Goal: Information Seeking & Learning: Learn about a topic

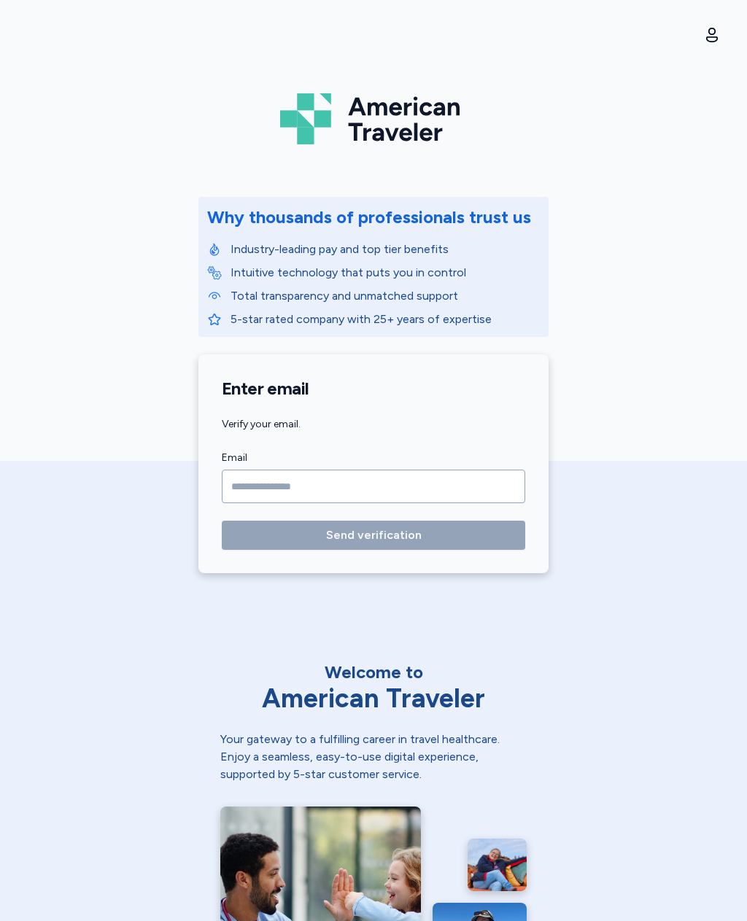
click at [486, 490] on input "Email" at bounding box center [373, 486] width 303 height 34
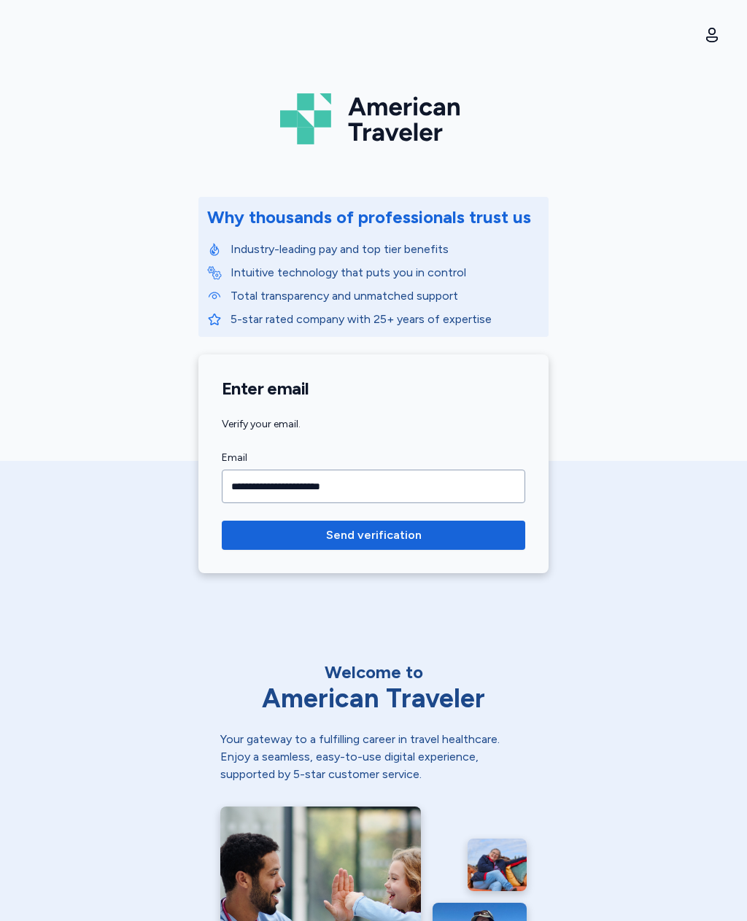
type input "**********"
click at [494, 543] on span "Send verification" at bounding box center [373, 534] width 280 height 17
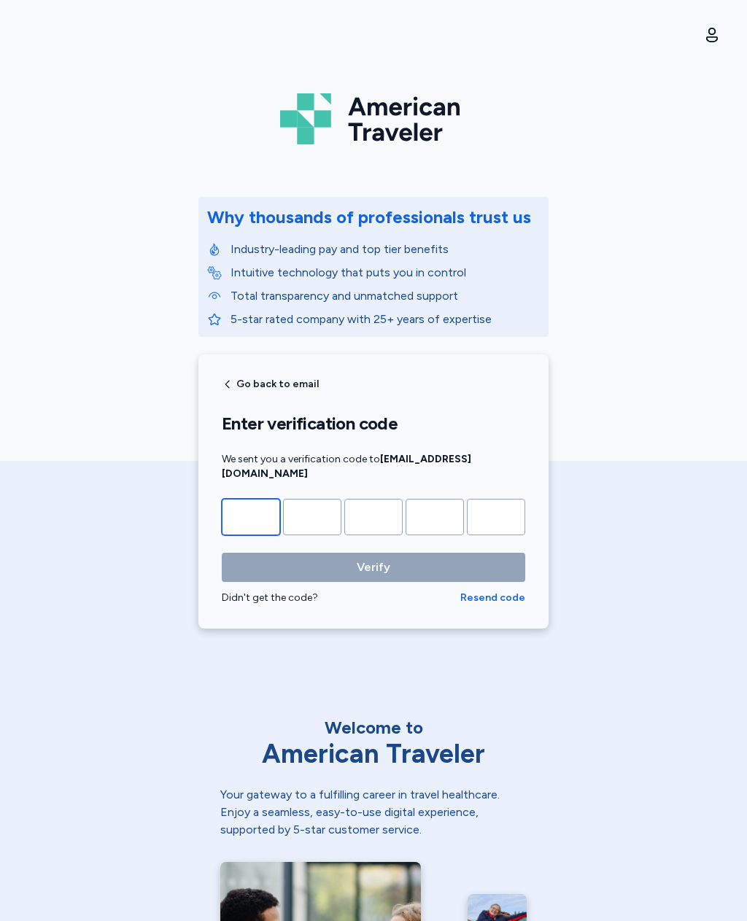
click at [246, 518] on input "Please enter OTP character 1" at bounding box center [251, 517] width 58 height 36
click at [251, 523] on form "Verify Didn't get the code? Resend code" at bounding box center [373, 552] width 303 height 106
click at [244, 507] on input "Please enter OTP character 1" at bounding box center [251, 517] width 58 height 36
type input "*"
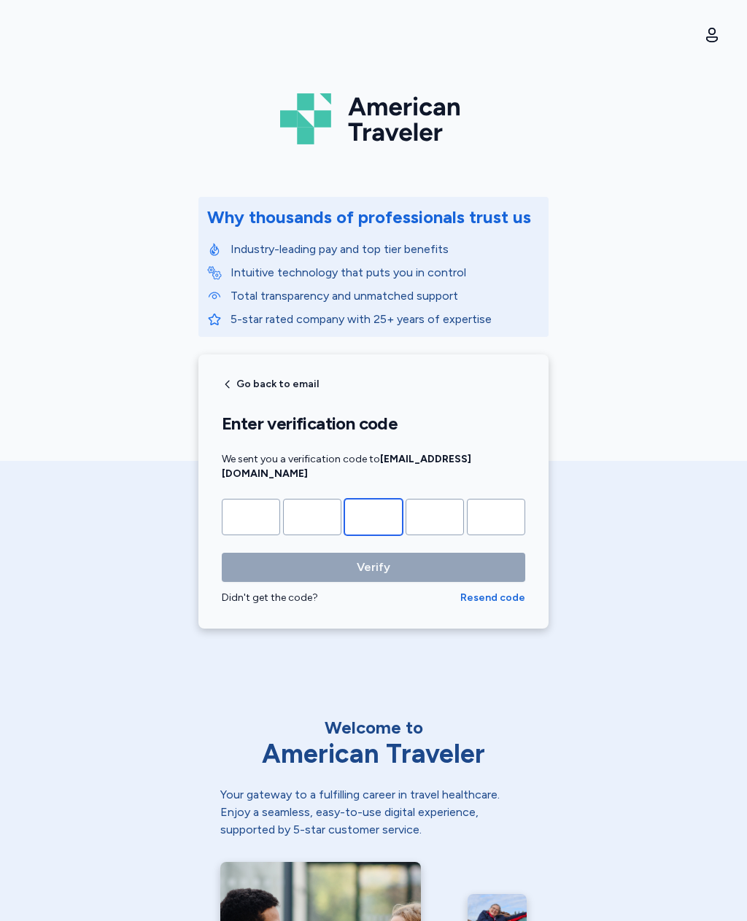
type input "*"
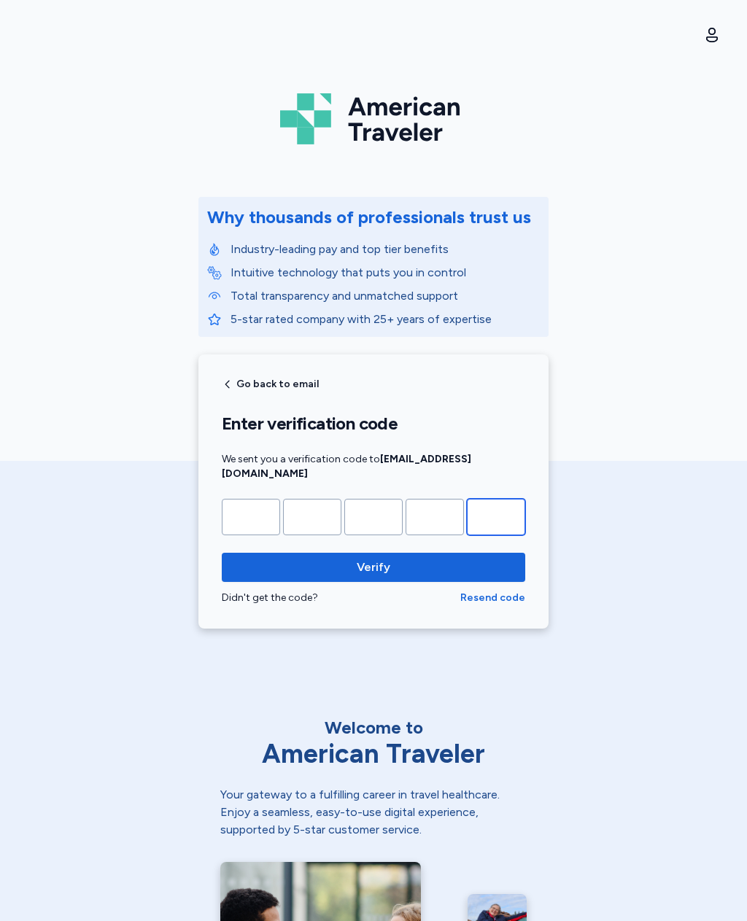
type input "*"
click at [504, 561] on button "Verify" at bounding box center [373, 567] width 303 height 29
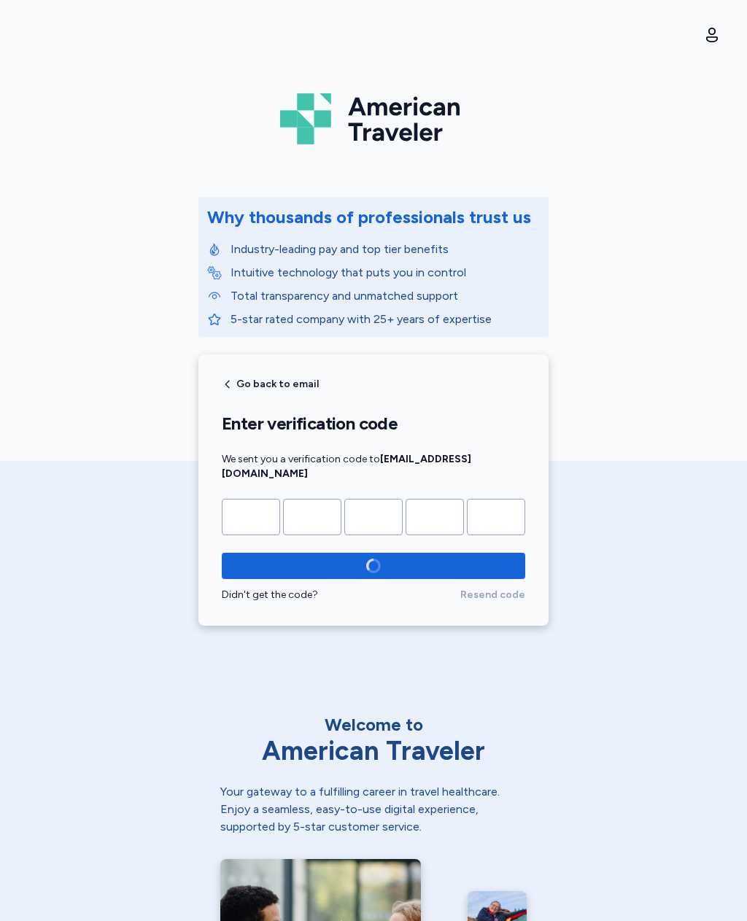
click at [521, 589] on div "Go back to email Enter verification code We sent you a verification code to mar…" at bounding box center [373, 489] width 350 height 271
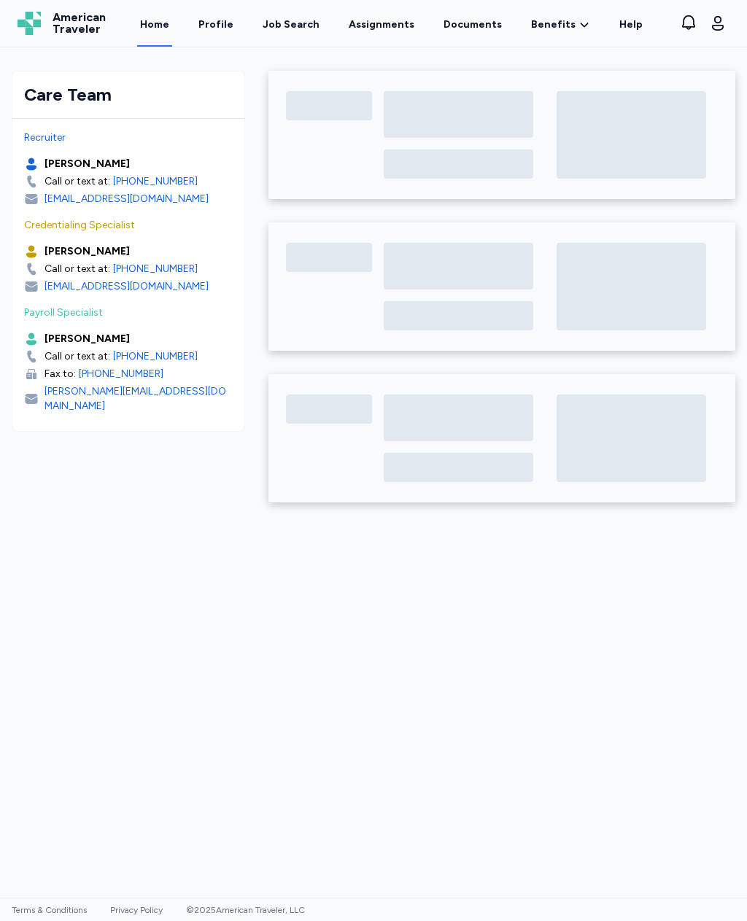
click at [236, 20] on link "Profile" at bounding box center [215, 23] width 41 height 47
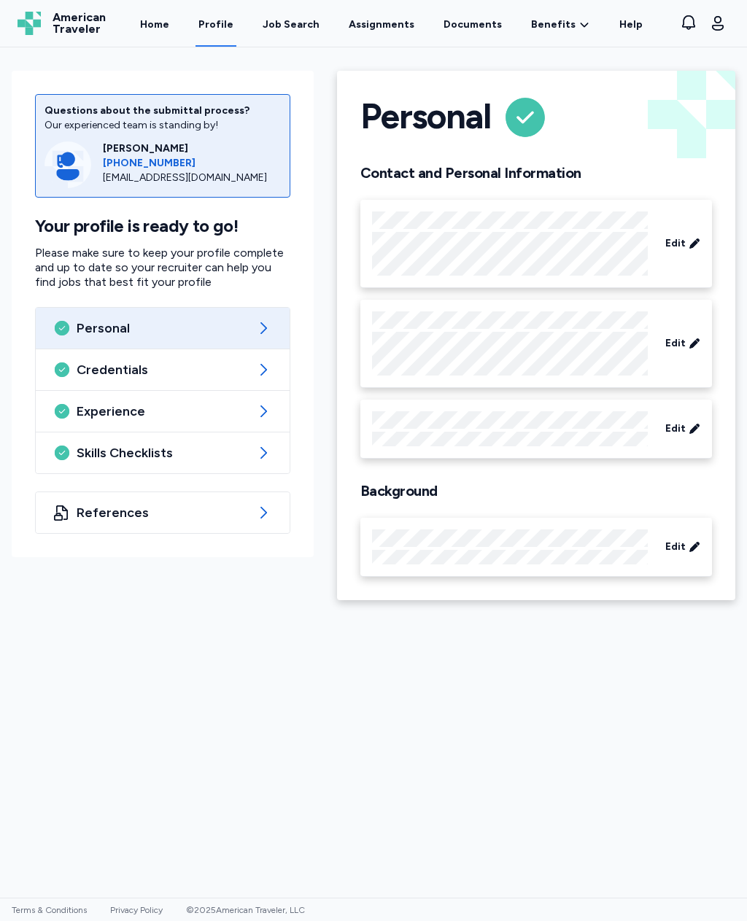
click at [299, 26] on div "Job Search" at bounding box center [290, 24] width 57 height 15
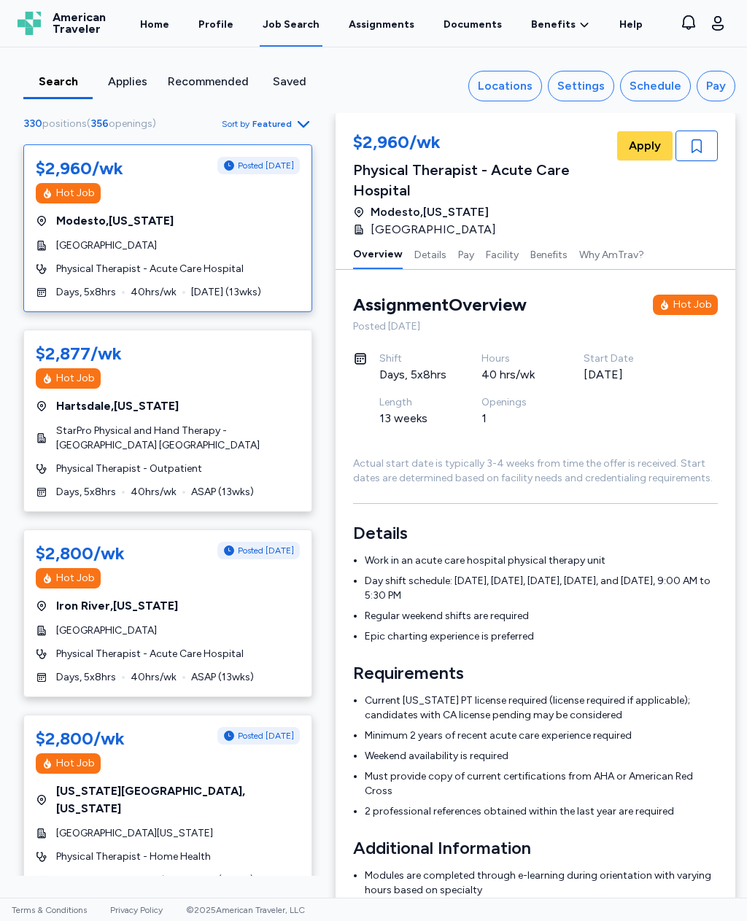
click at [277, 128] on span "Featured" at bounding box center [271, 124] width 39 height 12
click at [219, 187] on div "Highest Pay" at bounding box center [224, 188] width 175 height 29
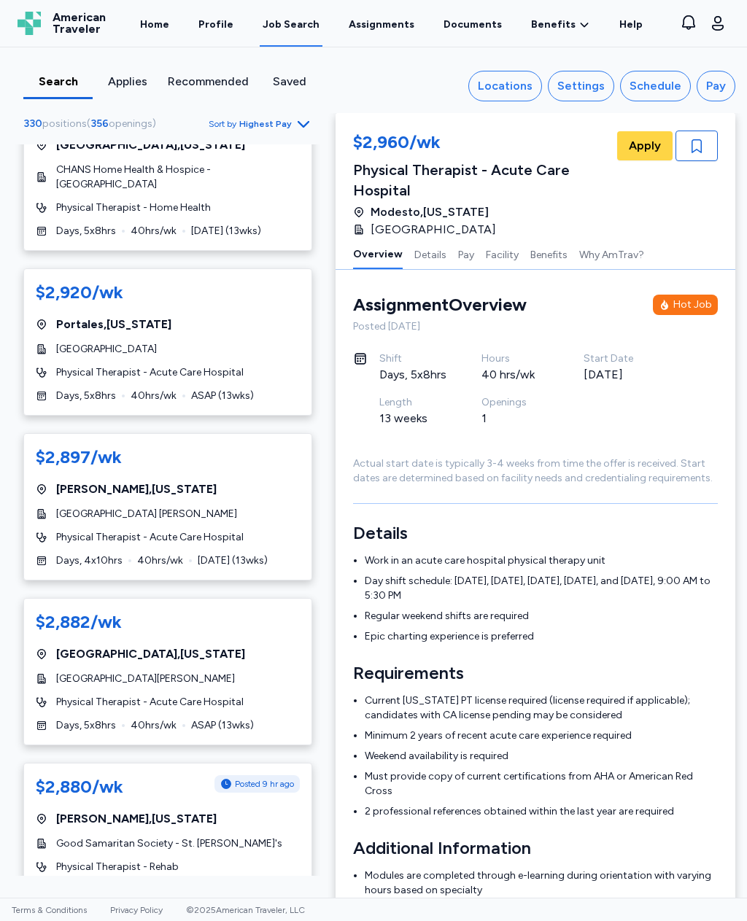
scroll to position [3650, 0]
click at [283, 859] on div "Physical Therapist - Rehab" at bounding box center [168, 866] width 264 height 15
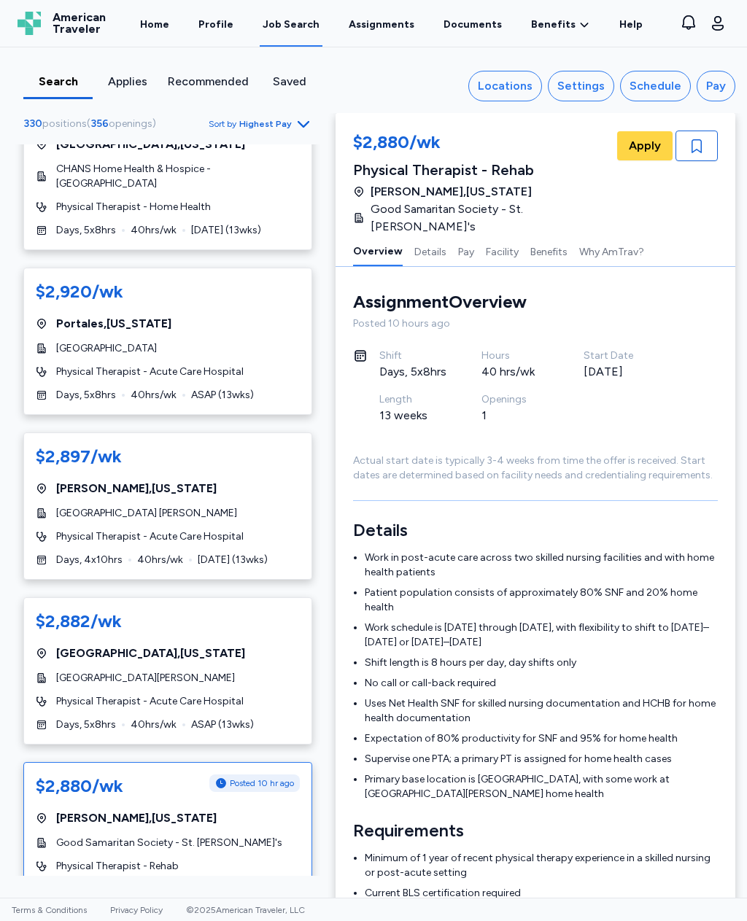
click at [246, 762] on div "$2,880/wk Posted 10 hr ago Kearney , Nebraska Good Samaritan Society - St. John…" at bounding box center [167, 835] width 289 height 147
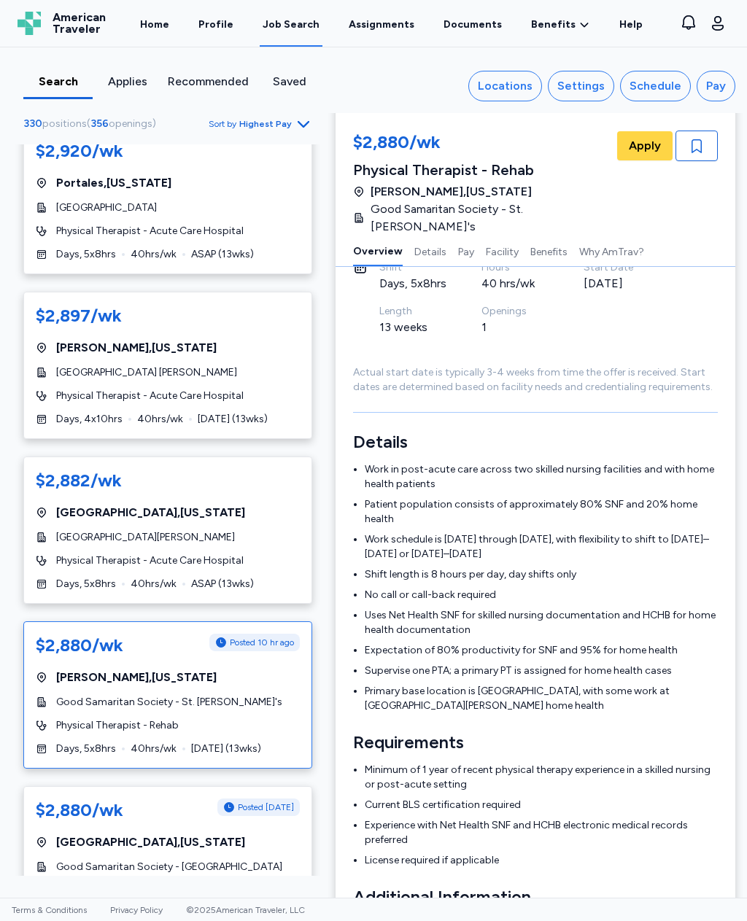
scroll to position [3792, 0]
click at [278, 787] on div "$2,880/wk Posted 1 day ago Grand Island , Nebraska Good Samaritan Society - Gra…" at bounding box center [167, 858] width 289 height 147
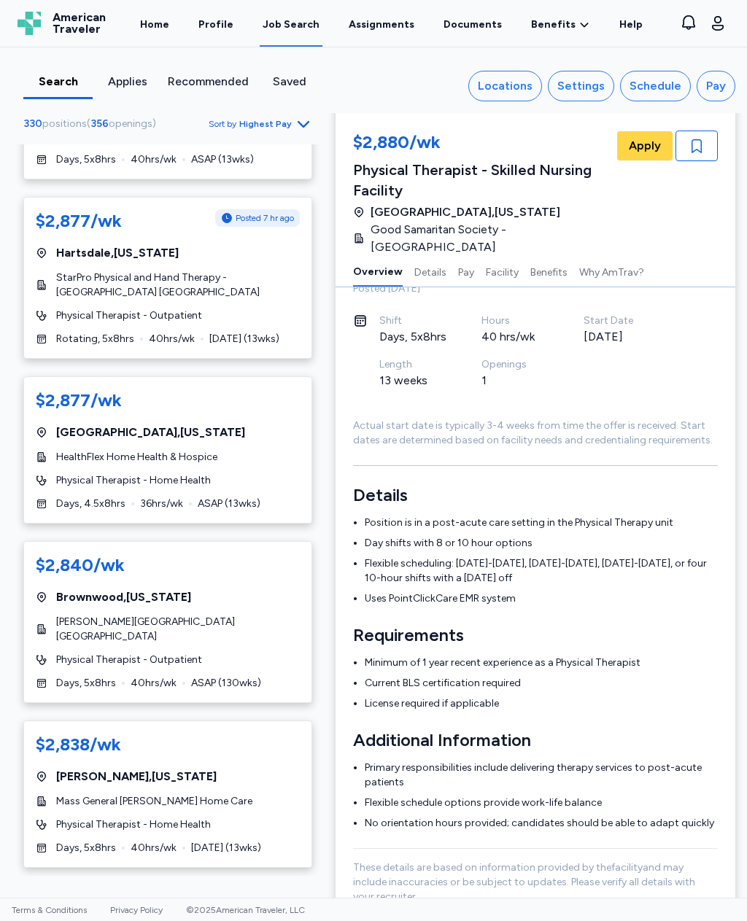
scroll to position [5101, 0]
click at [281, 652] on div "Physical Therapist - Outpatient" at bounding box center [168, 659] width 264 height 15
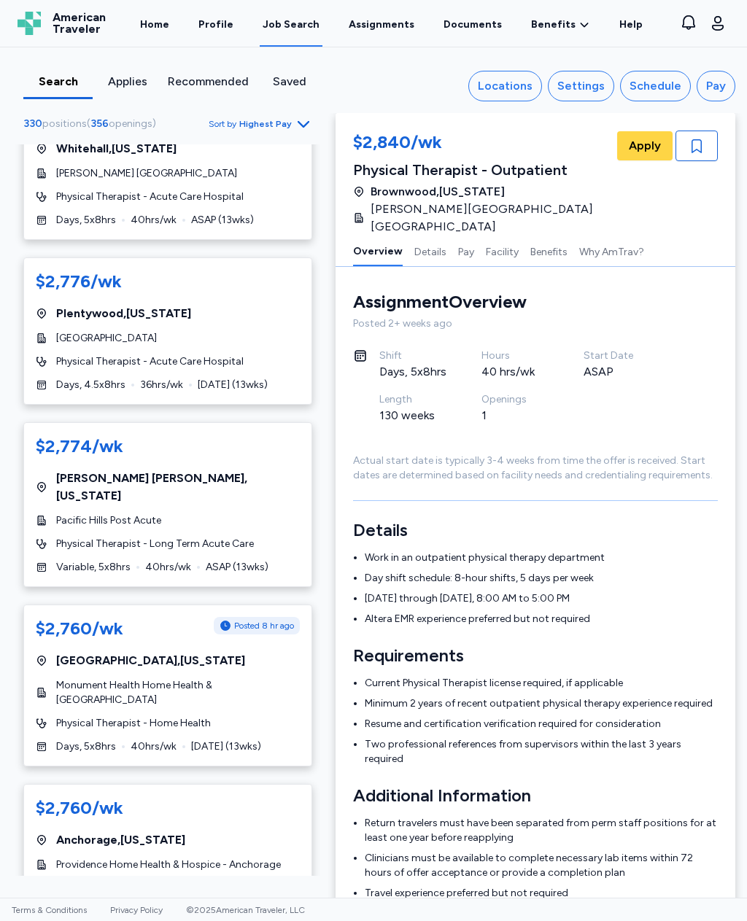
scroll to position [7617, 0]
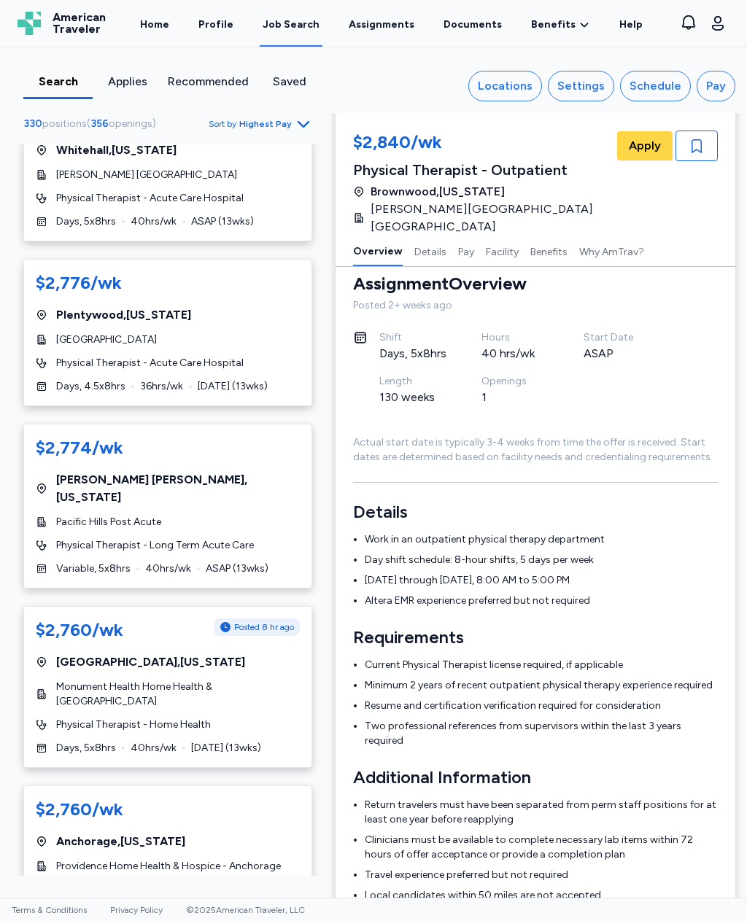
click at [324, 844] on div "330 positions ( 356 openings ) Sort by Highest Pay $3,563/wk Posted 9 hr ago Au…" at bounding box center [167, 494] width 335 height 761
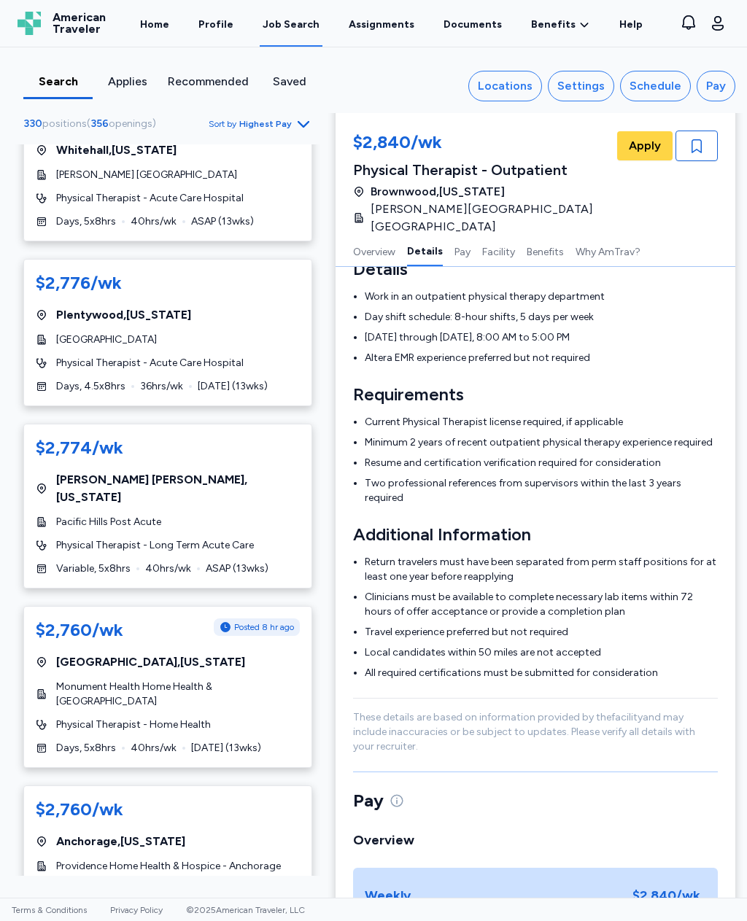
scroll to position [318, 0]
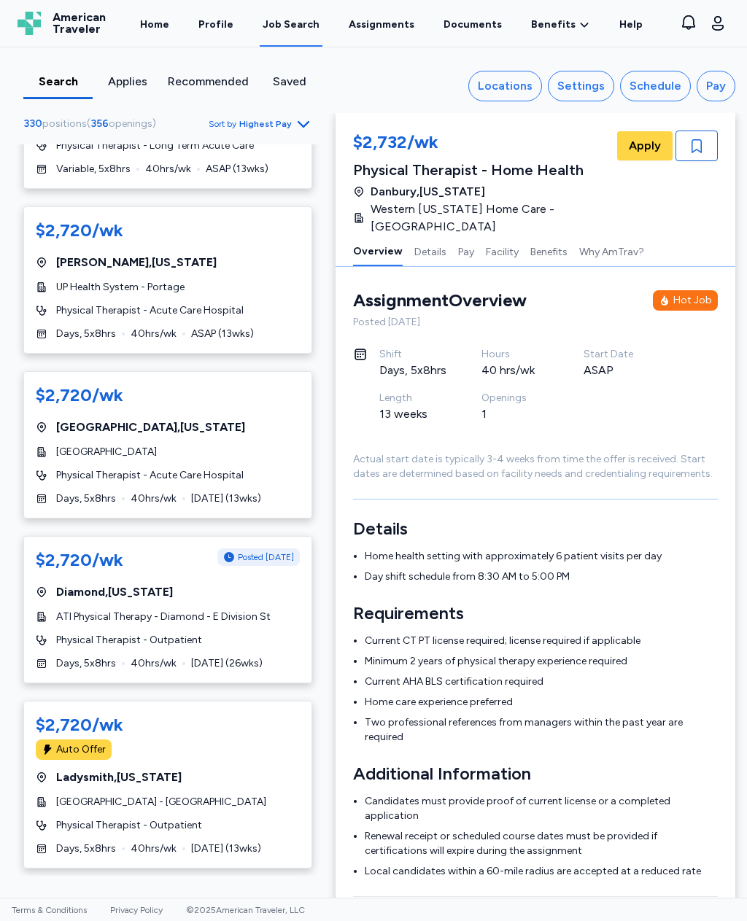
scroll to position [307, 0]
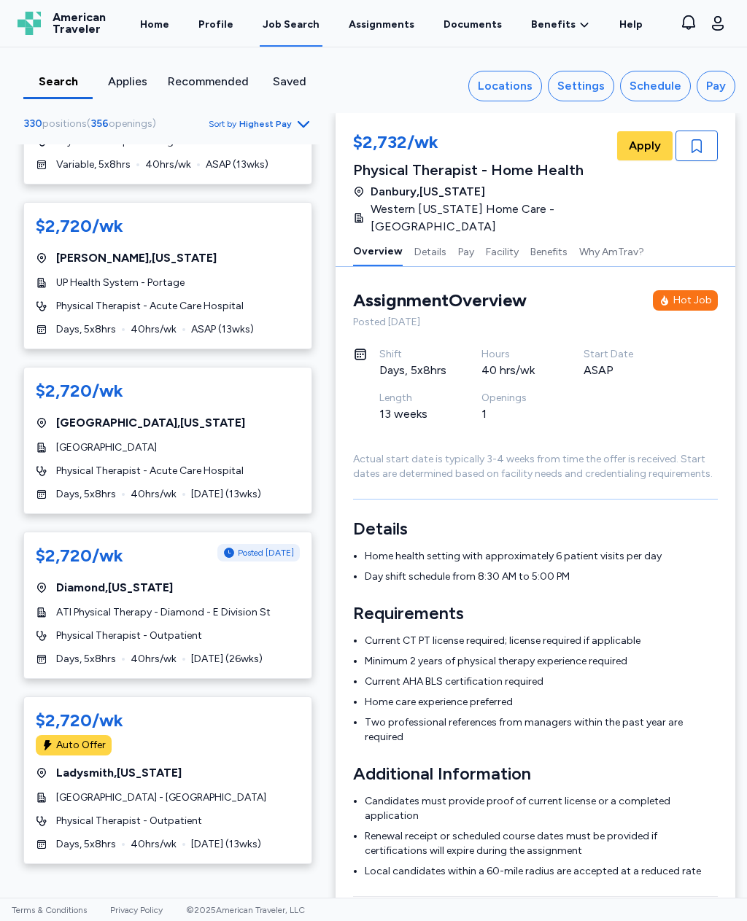
click at [286, 579] on div "$2,720/wk Posted 1 day ago Diamond , Illinois ATI Physical Therapy - Diamond - …" at bounding box center [167, 604] width 289 height 147
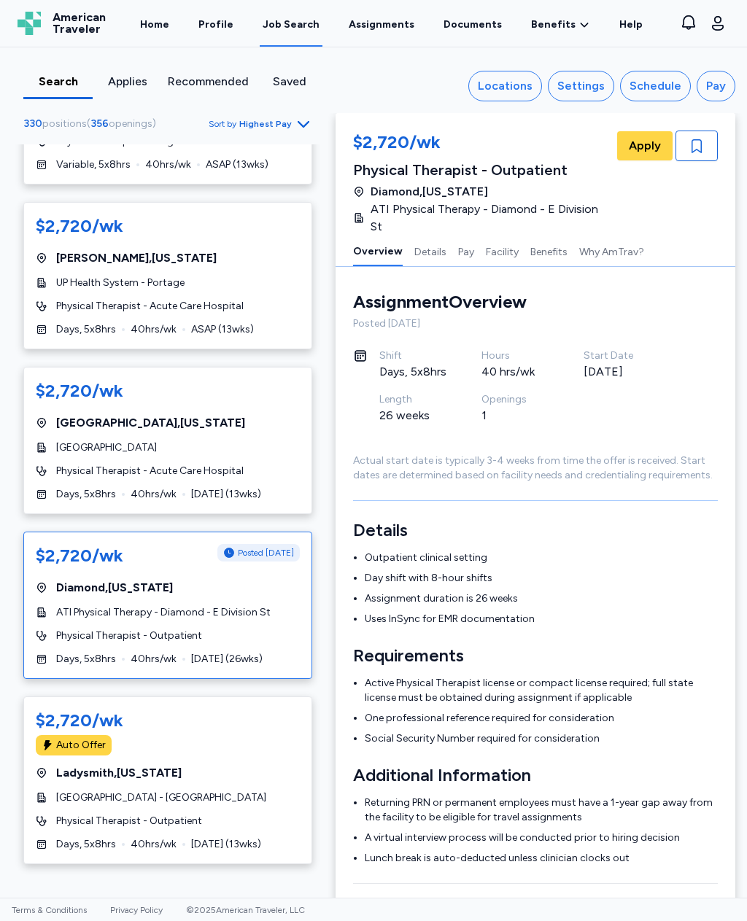
click at [624, 264] on button "Why AmTrav?" at bounding box center [611, 250] width 65 height 31
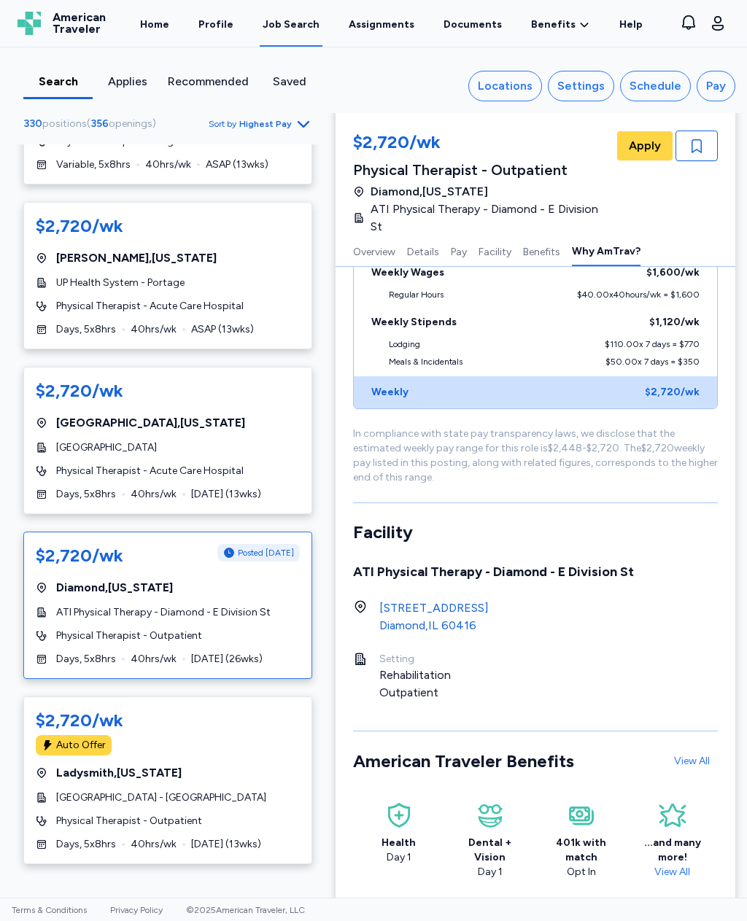
scroll to position [1380, 0]
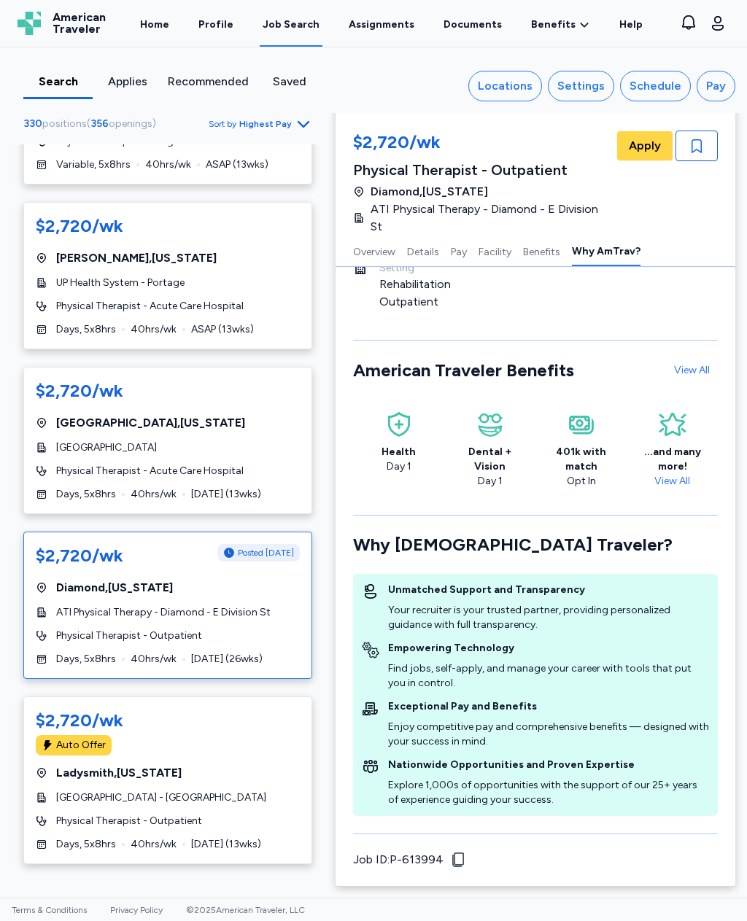
click at [674, 487] on link "View All" at bounding box center [671, 481] width 47 height 12
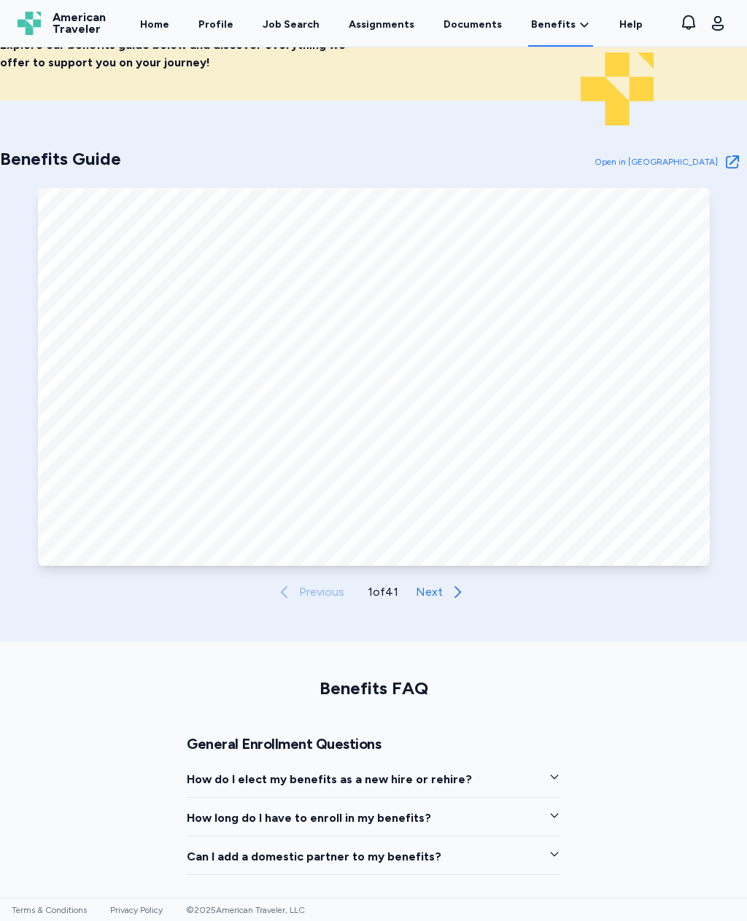
scroll to position [608, 0]
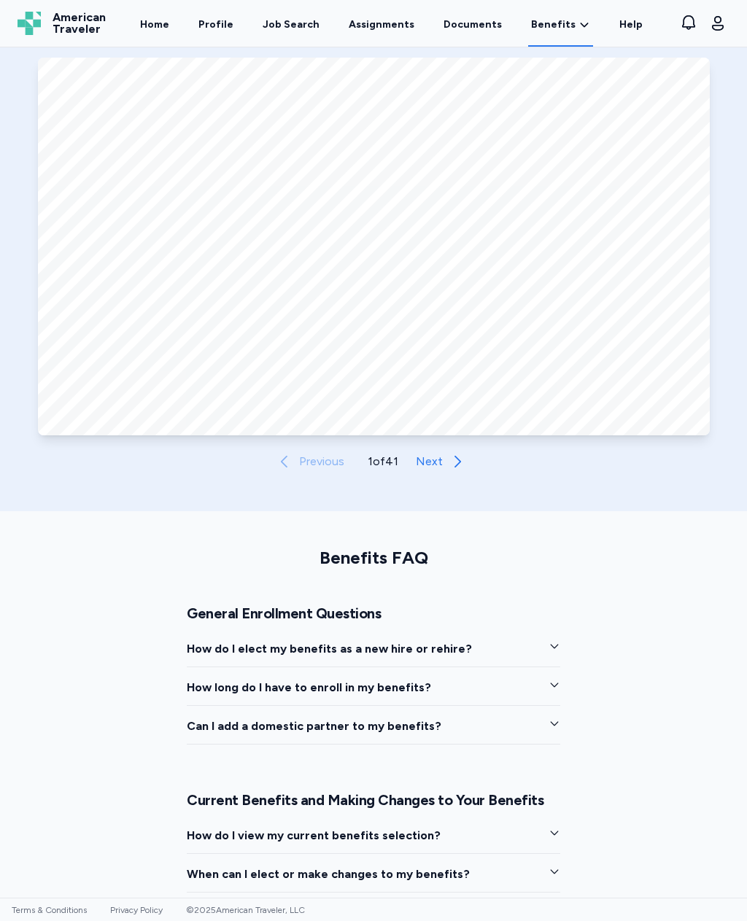
click at [458, 461] on icon "button" at bounding box center [456, 461] width 17 height 17
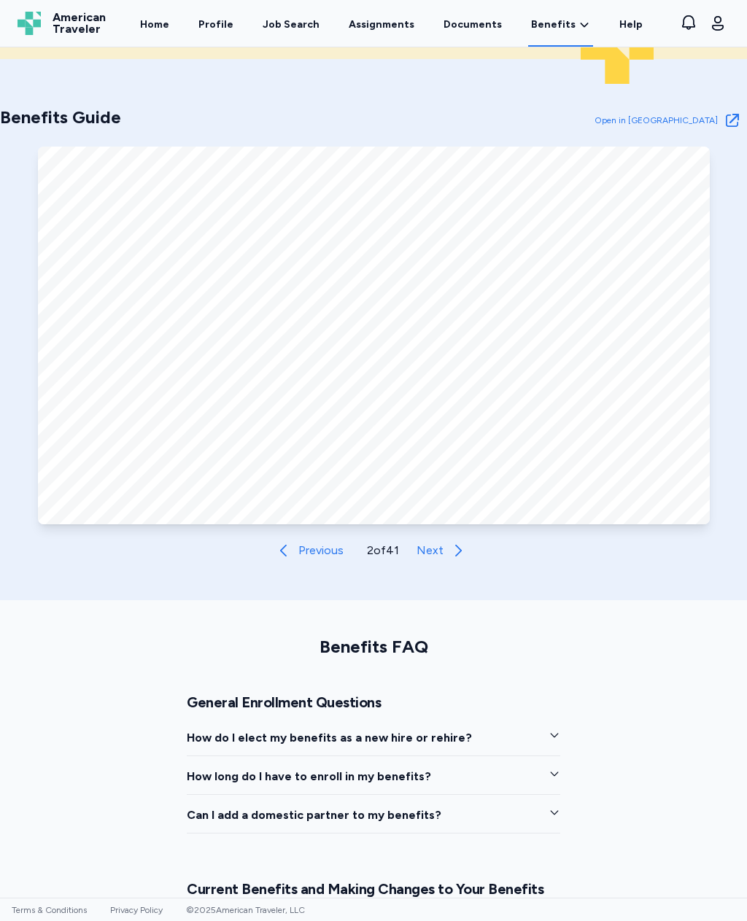
scroll to position [565, 0]
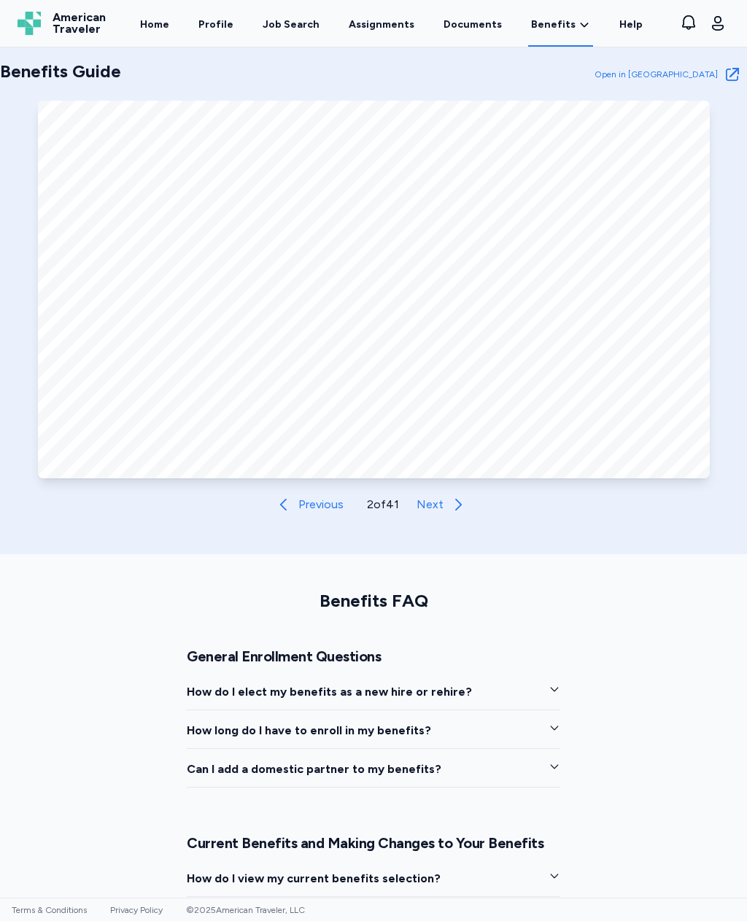
click at [436, 506] on span "Next" at bounding box center [429, 504] width 27 height 17
click at [432, 515] on button "Next" at bounding box center [444, 504] width 68 height 29
click at [445, 506] on button "Next" at bounding box center [445, 504] width 68 height 29
click at [448, 510] on button "Next" at bounding box center [444, 504] width 68 height 29
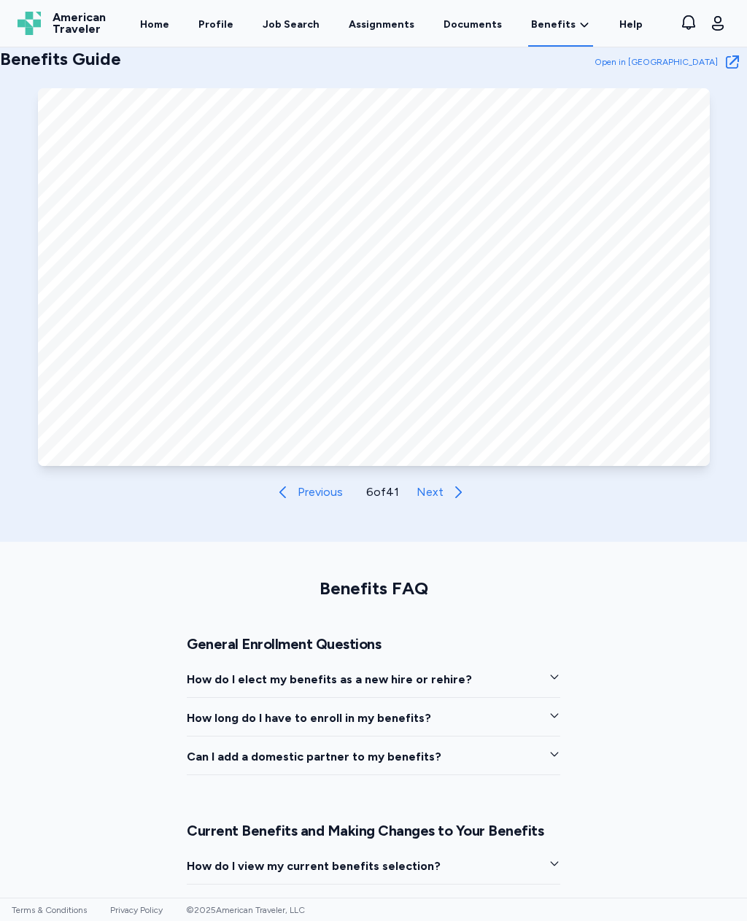
scroll to position [578, 0]
click at [449, 497] on span "button" at bounding box center [457, 491] width 17 height 17
click at [449, 495] on span "button" at bounding box center [457, 491] width 17 height 17
click at [448, 496] on button "Next" at bounding box center [444, 491] width 68 height 29
click at [448, 494] on button "Next" at bounding box center [444, 491] width 68 height 29
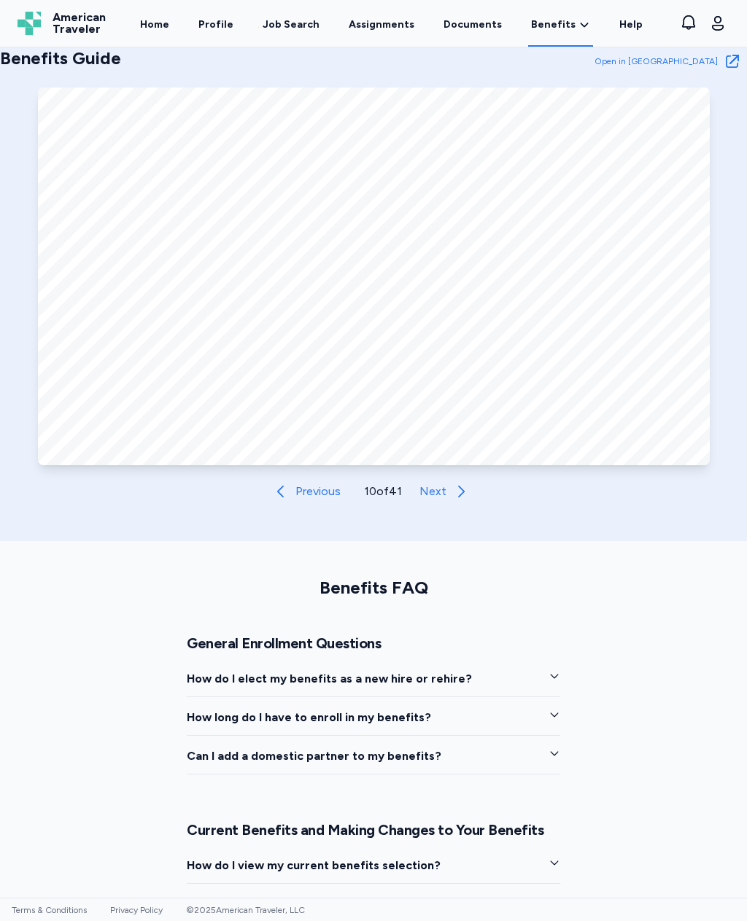
click at [460, 501] on button "Next" at bounding box center [447, 491] width 68 height 29
click at [445, 492] on button "Next" at bounding box center [446, 491] width 68 height 29
click at [455, 503] on button "Next" at bounding box center [447, 491] width 68 height 29
click at [460, 497] on icon "button" at bounding box center [459, 491] width 17 height 17
click at [458, 501] on button "Next" at bounding box center [447, 491] width 68 height 29
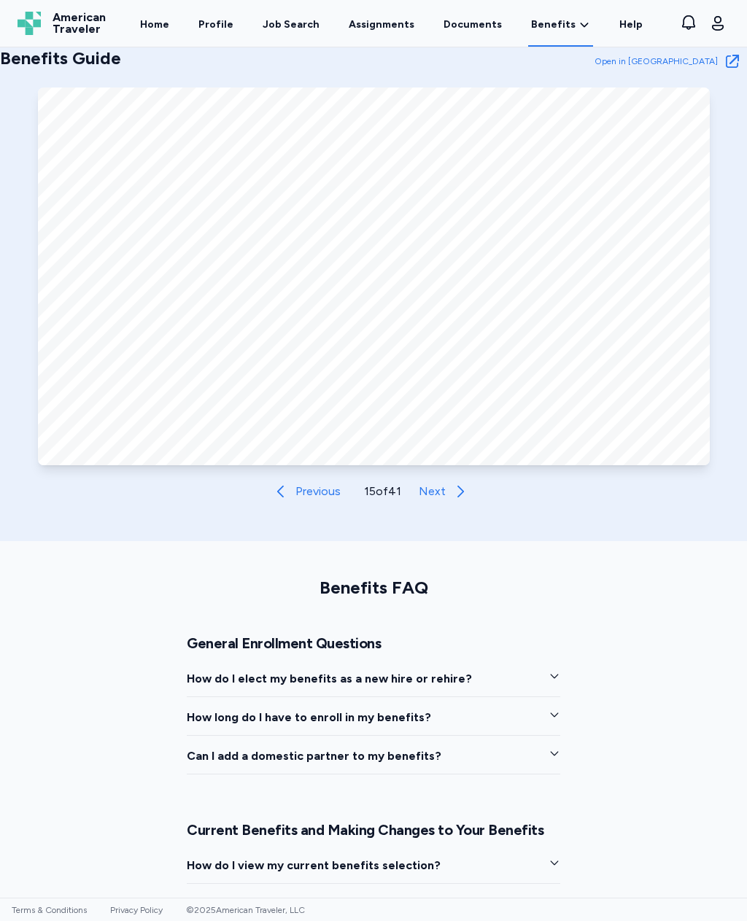
click at [475, 504] on button "Next" at bounding box center [447, 491] width 68 height 29
click at [303, 500] on button "Previous" at bounding box center [309, 491] width 86 height 29
click at [448, 513] on div "Benefits Guide Open in New Tab Open in Tab Previous 15 of 41 Next" at bounding box center [373, 270] width 747 height 541
click at [453, 496] on icon "button" at bounding box center [459, 491] width 17 height 17
click at [443, 494] on span "Next" at bounding box center [432, 491] width 27 height 17
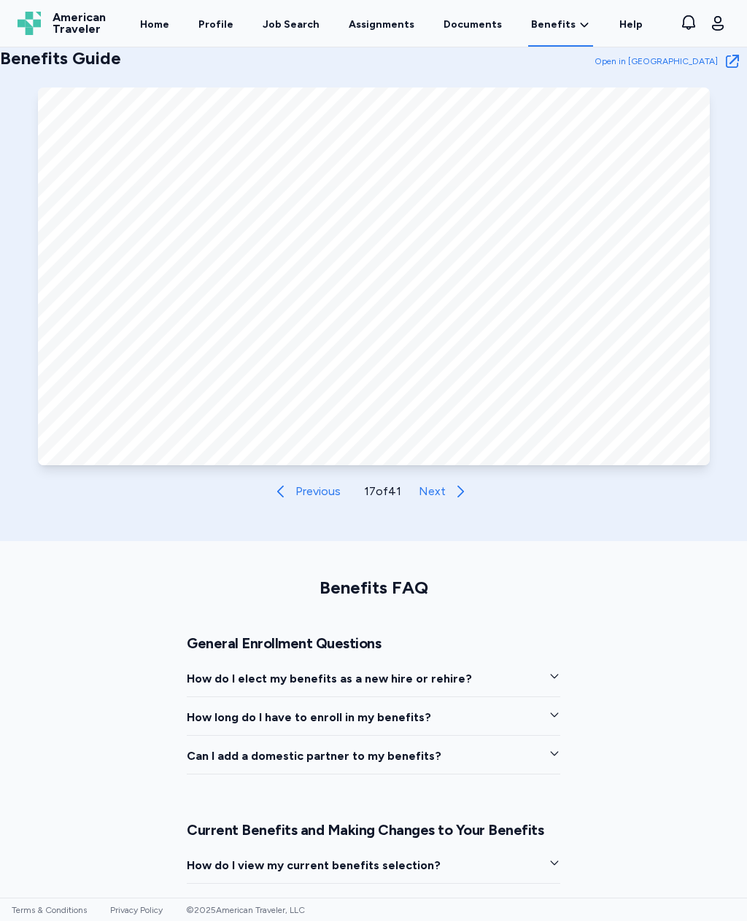
click at [461, 503] on button "Next" at bounding box center [447, 491] width 68 height 29
click at [445, 505] on button "Next" at bounding box center [447, 491] width 68 height 29
click at [451, 498] on button "Next" at bounding box center [447, 491] width 68 height 29
click at [445, 505] on button "Next" at bounding box center [448, 491] width 68 height 29
click at [448, 488] on button "Next" at bounding box center [447, 491] width 68 height 29
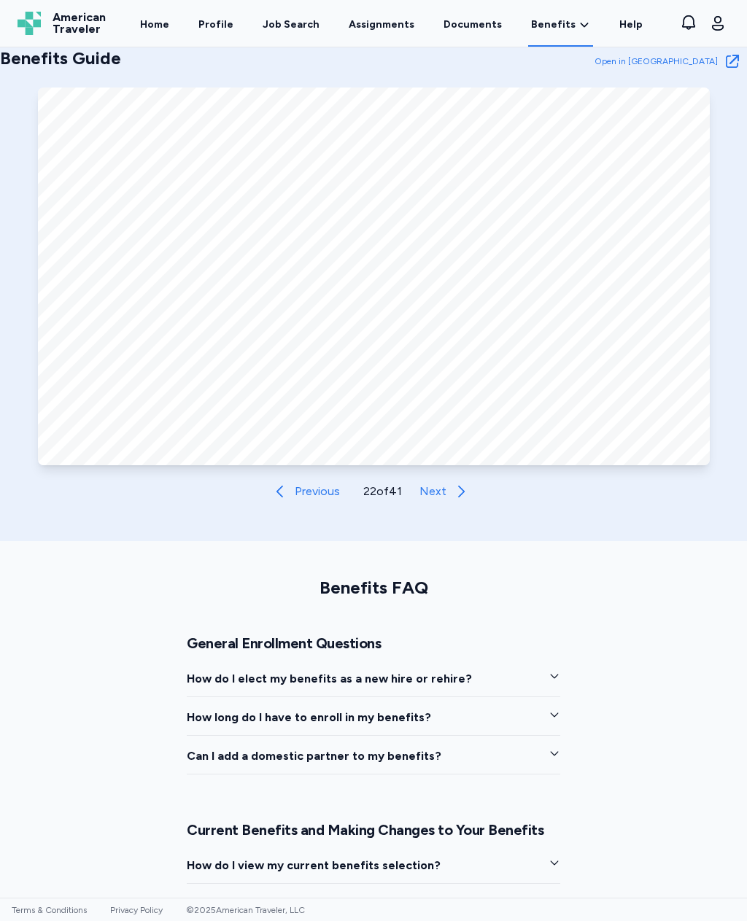
click at [2, 394] on div "Benefits Guide Open in New Tab Open in Tab Previous 22 of 41 Next" at bounding box center [373, 276] width 747 height 459
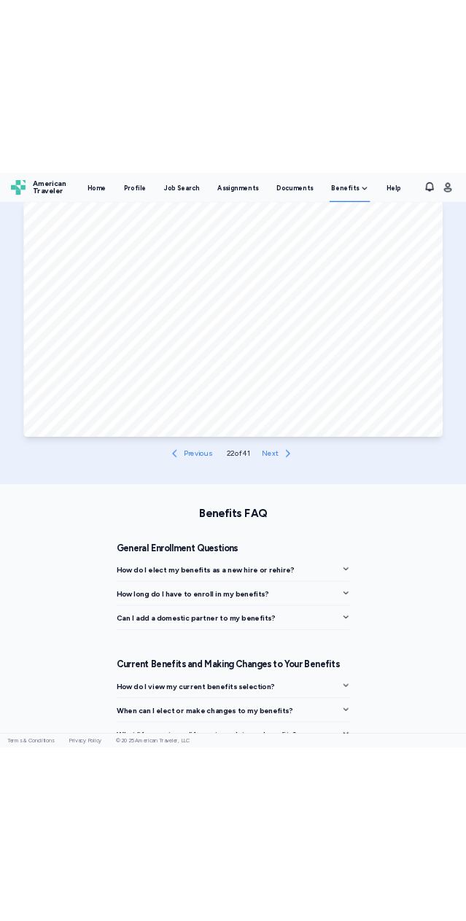
scroll to position [647, 0]
